Goal: Transaction & Acquisition: Purchase product/service

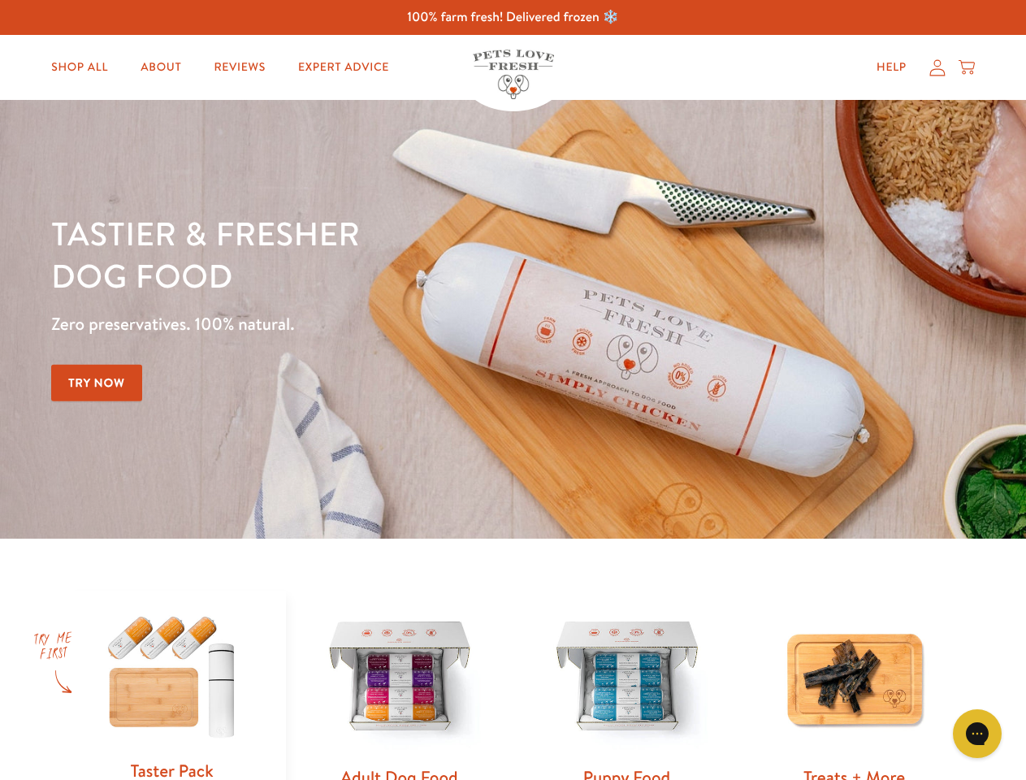
click at [513, 390] on div "Tastier & fresher dog food Zero preservatives. 100% natural. Try Now" at bounding box center [359, 319] width 616 height 214
click at [977, 733] on icon "Gorgias live chat" at bounding box center [976, 732] width 15 height 15
